Goal: Information Seeking & Learning: Learn about a topic

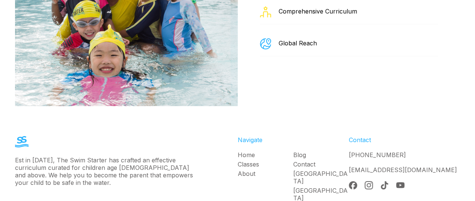
scroll to position [1330, 0]
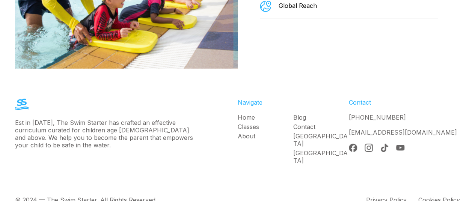
click at [368, 144] on img at bounding box center [369, 148] width 8 height 8
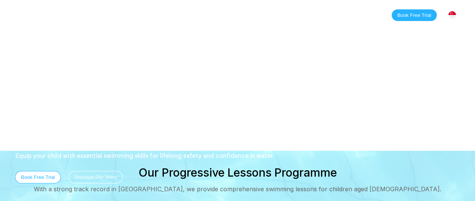
click at [120, 15] on link "About" at bounding box center [125, 15] width 33 height 8
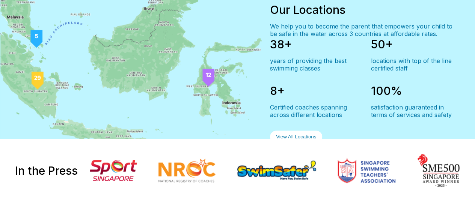
scroll to position [725, 0]
